Goal: Navigation & Orientation: Find specific page/section

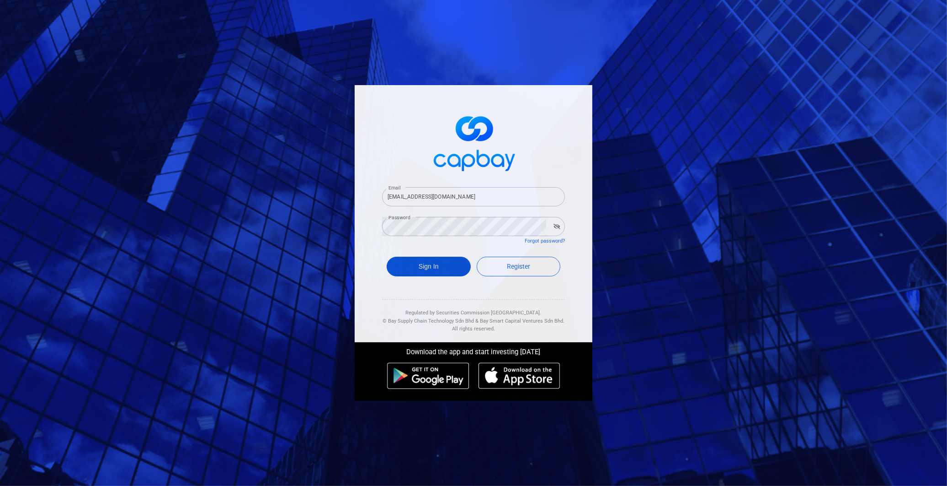
click at [444, 263] on button "Sign In" at bounding box center [429, 266] width 84 height 20
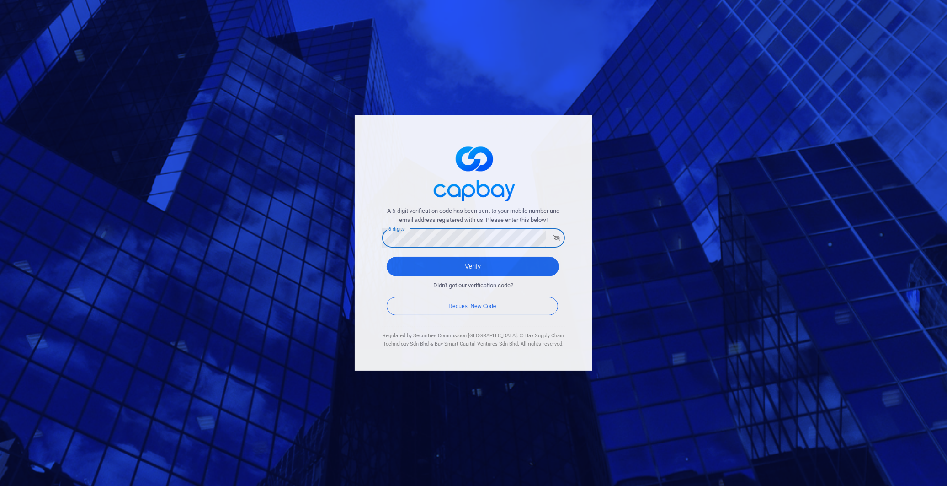
click at [637, 258] on div "A 6-digit verification code has been sent to your mobile number and email addre…" at bounding box center [473, 243] width 947 height 486
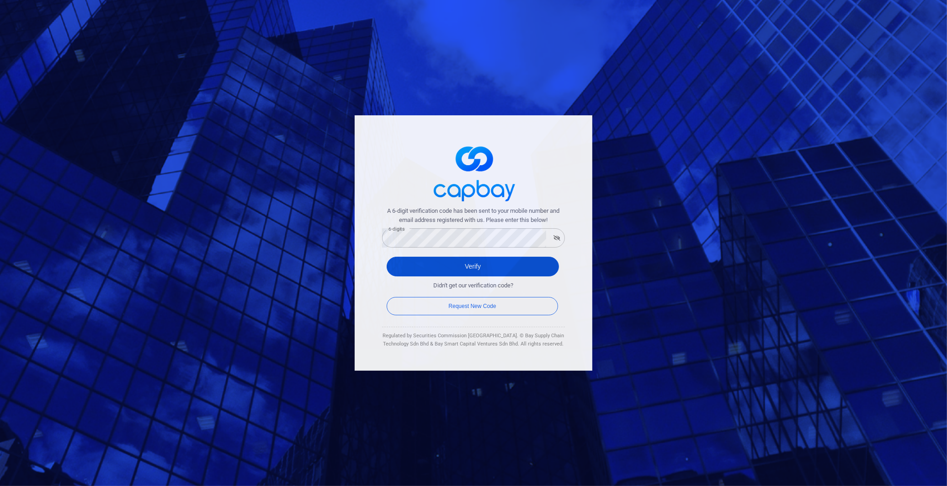
click at [416, 264] on button "Verify" at bounding box center [473, 266] width 172 height 20
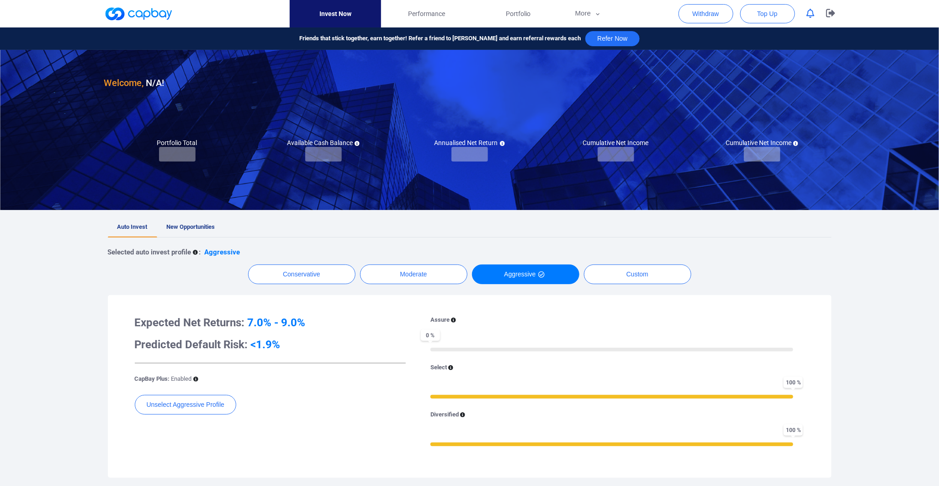
checkbox input "true"
click at [206, 232] on link "New Opportunities" at bounding box center [191, 227] width 68 height 20
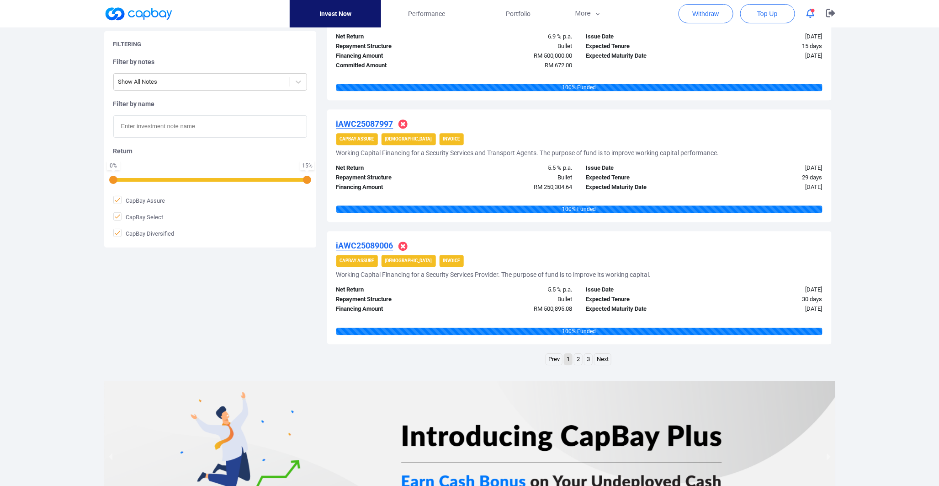
scroll to position [1117, 0]
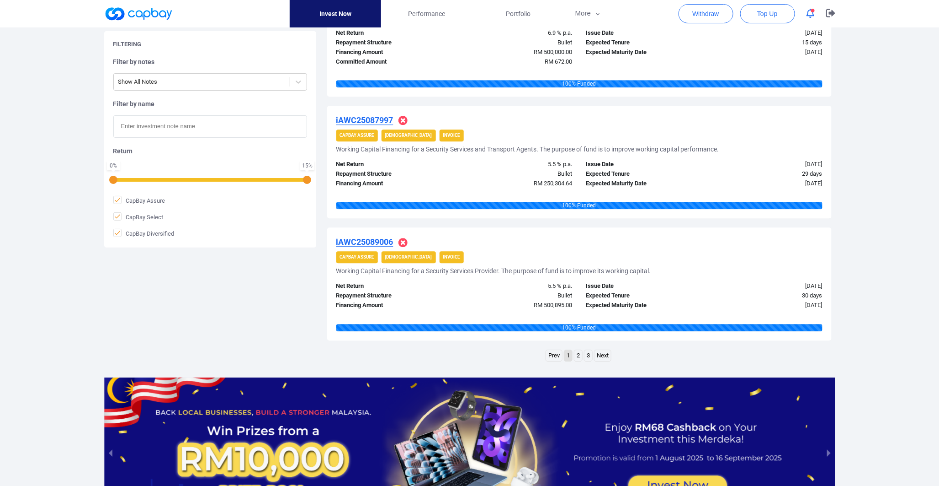
click at [579, 350] on link "2" at bounding box center [579, 355] width 8 height 11
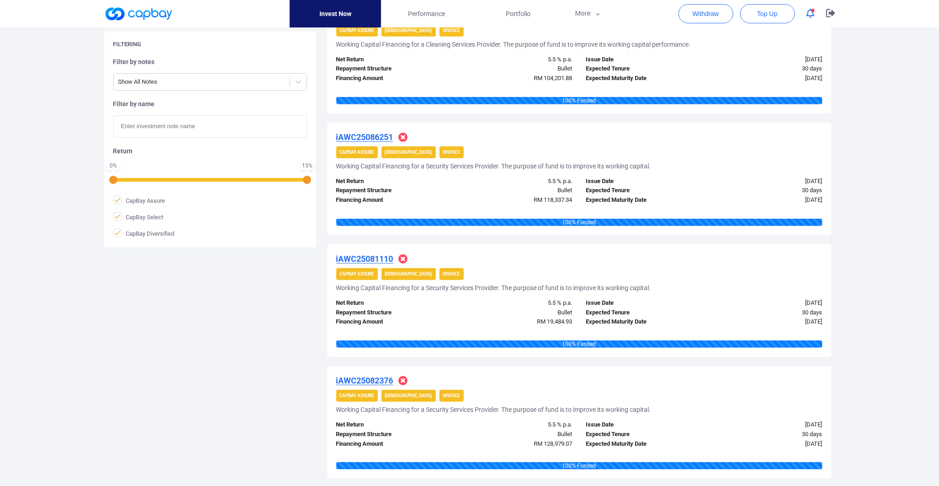
scroll to position [0, 0]
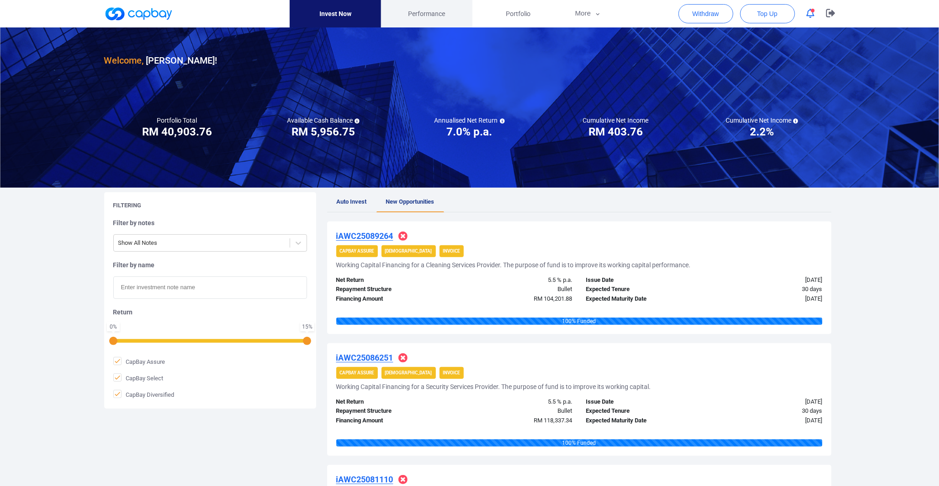
click at [435, 18] on span "Performance" at bounding box center [426, 14] width 37 height 10
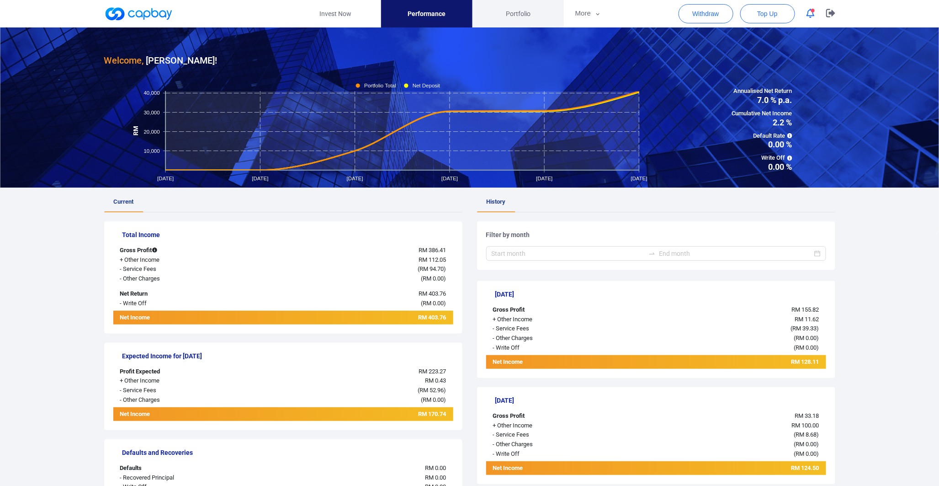
click at [521, 18] on span "Portfolio" at bounding box center [518, 14] width 25 height 10
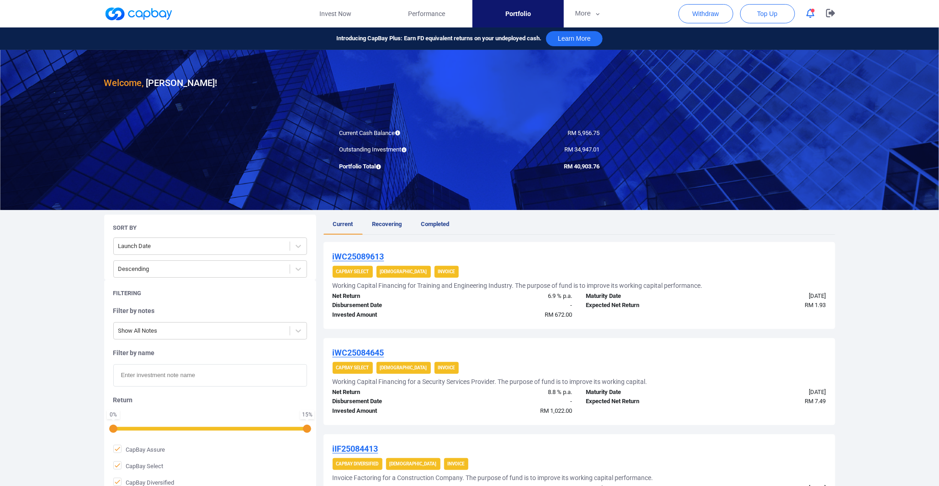
click at [810, 19] on button "button" at bounding box center [810, 13] width 17 height 14
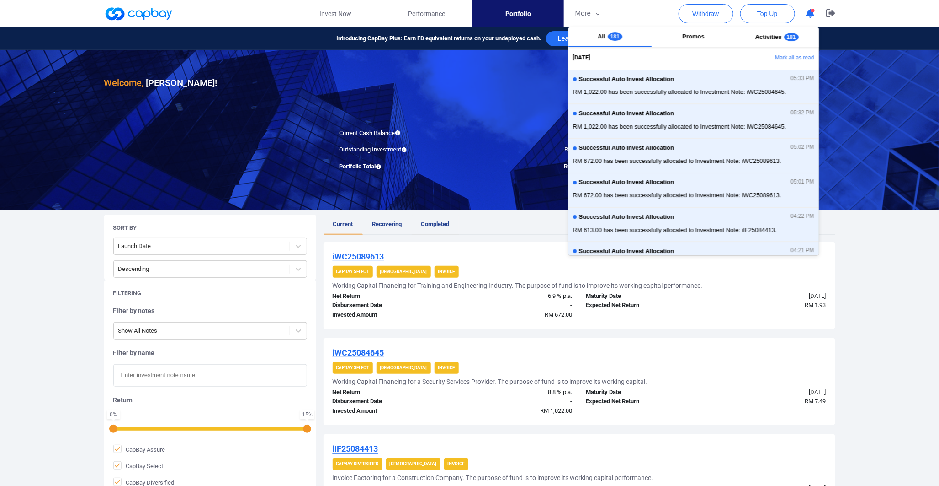
click at [437, 228] on link "Completed" at bounding box center [436, 224] width 48 height 20
